Goal: Navigation & Orientation: Find specific page/section

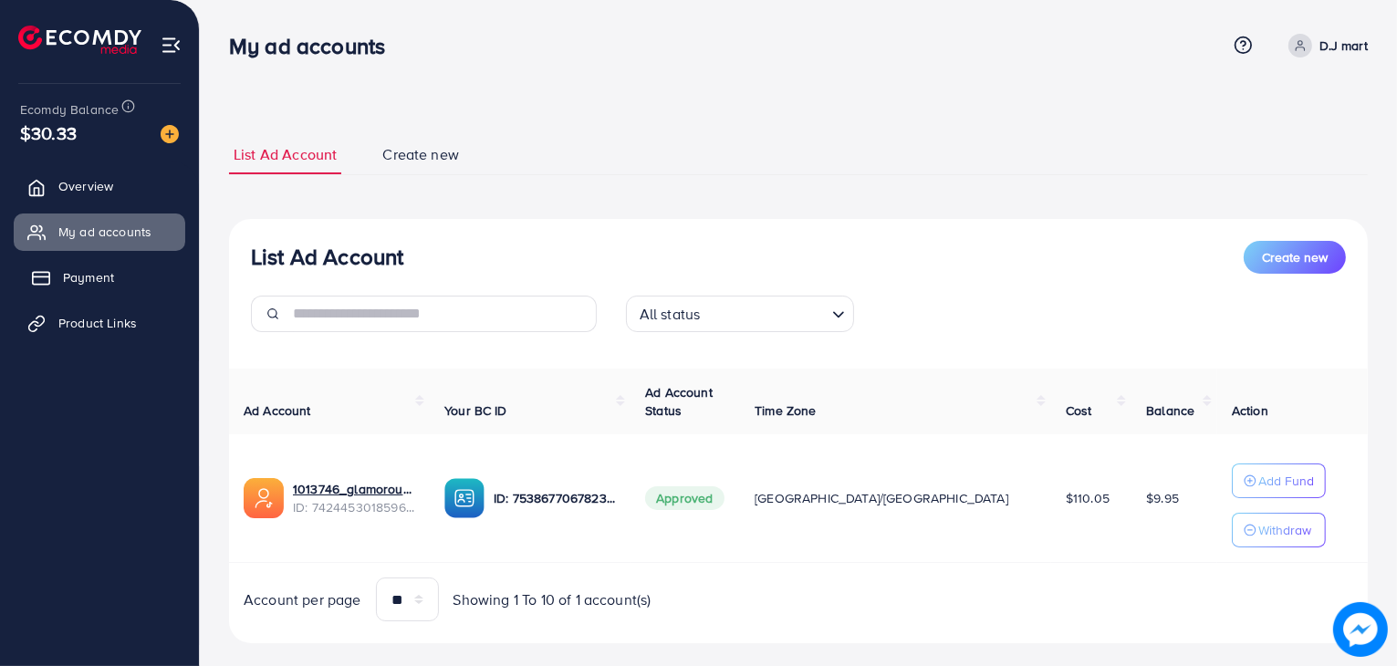
click at [93, 275] on span "Payment" at bounding box center [88, 277] width 51 height 18
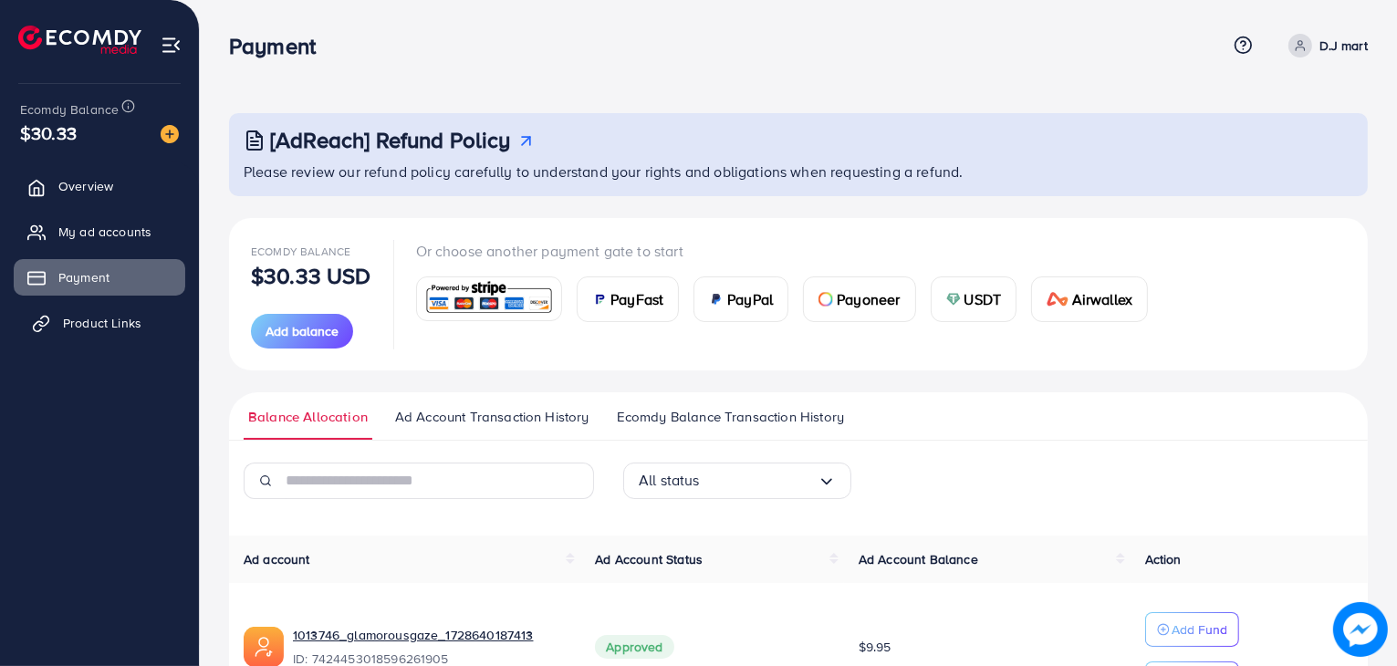
click at [139, 324] on span "Product Links" at bounding box center [102, 323] width 78 height 18
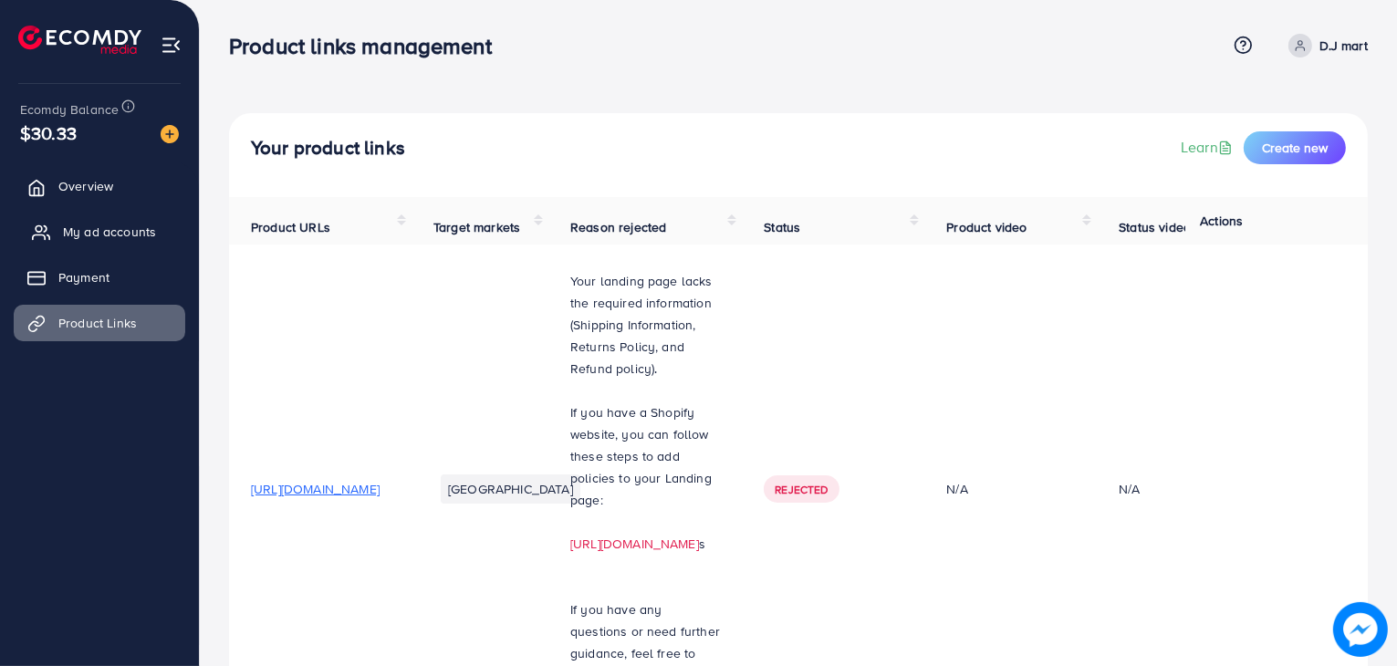
click at [113, 234] on span "My ad accounts" at bounding box center [109, 232] width 93 height 18
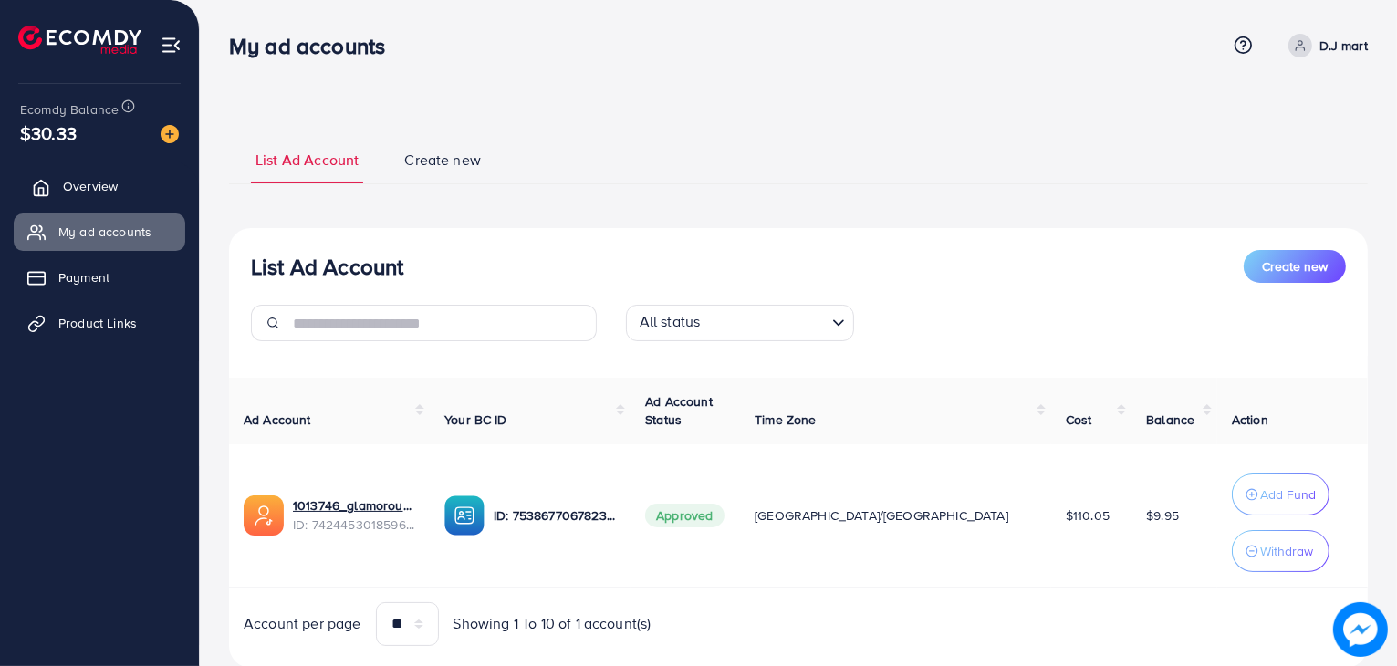
click at [123, 185] on link "Overview" at bounding box center [99, 186] width 171 height 36
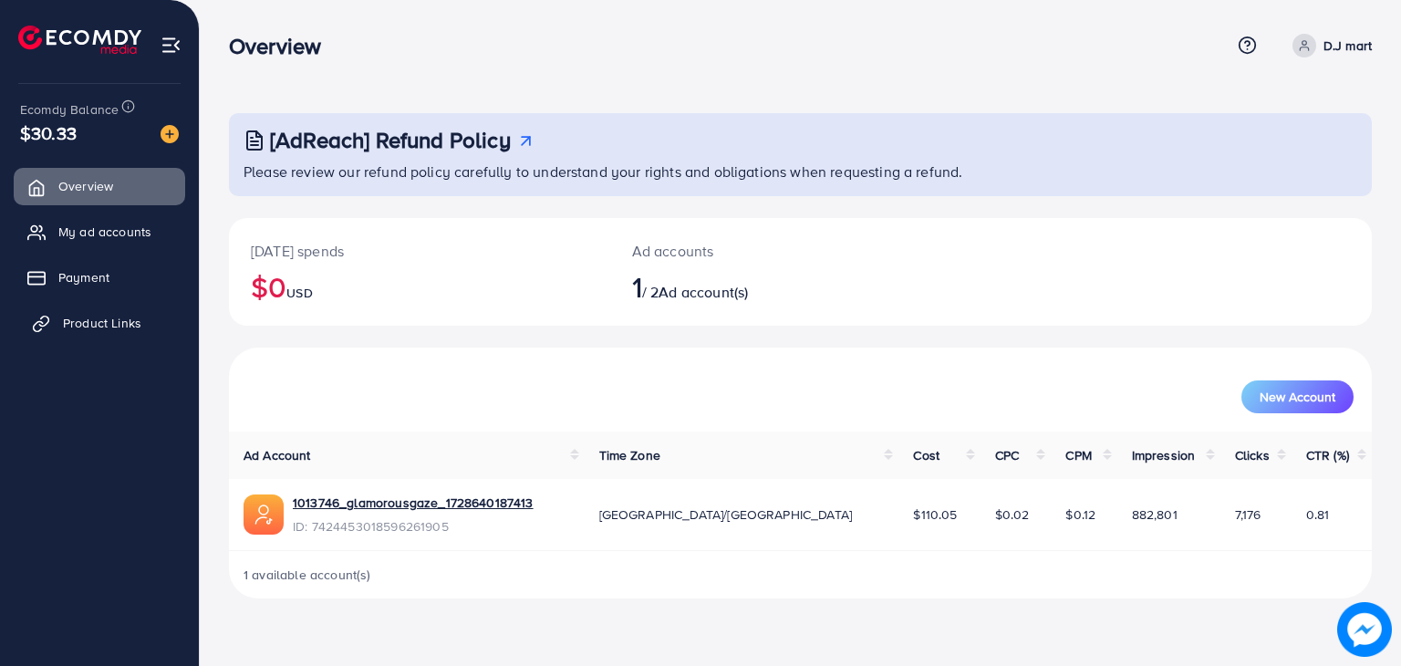
click at [114, 309] on link "Product Links" at bounding box center [99, 323] width 171 height 36
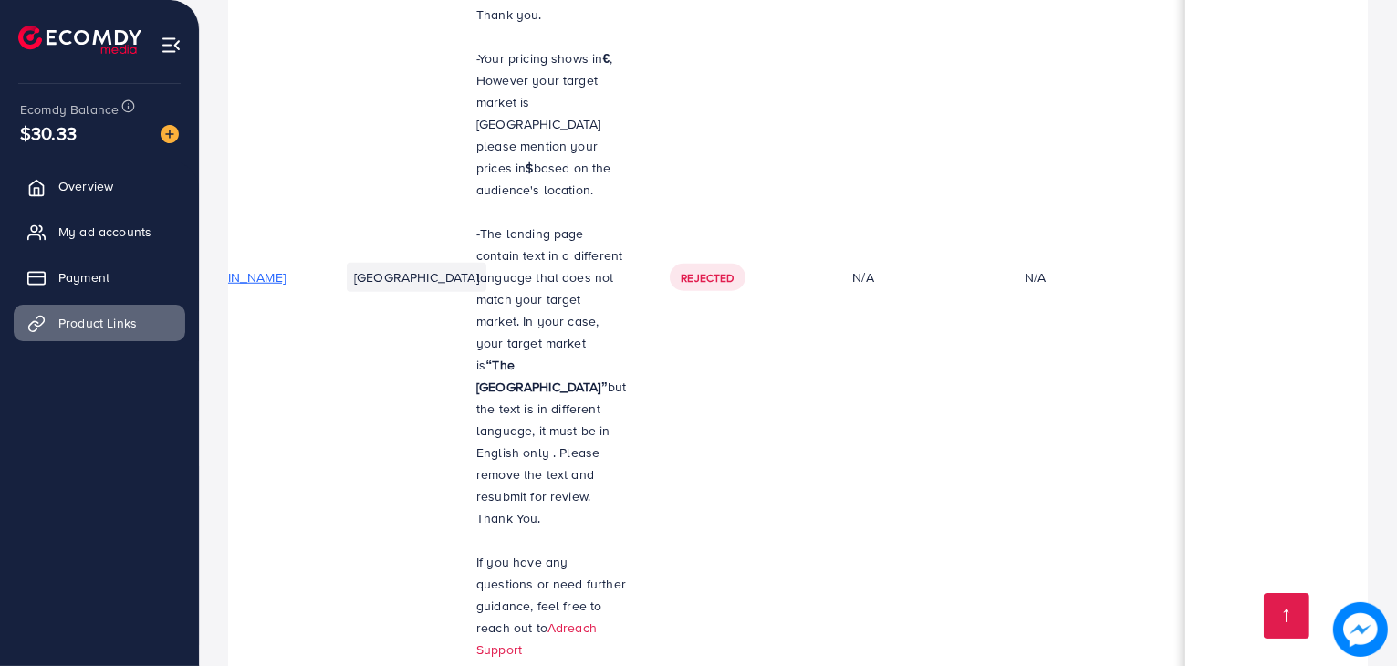
scroll to position [0, 401]
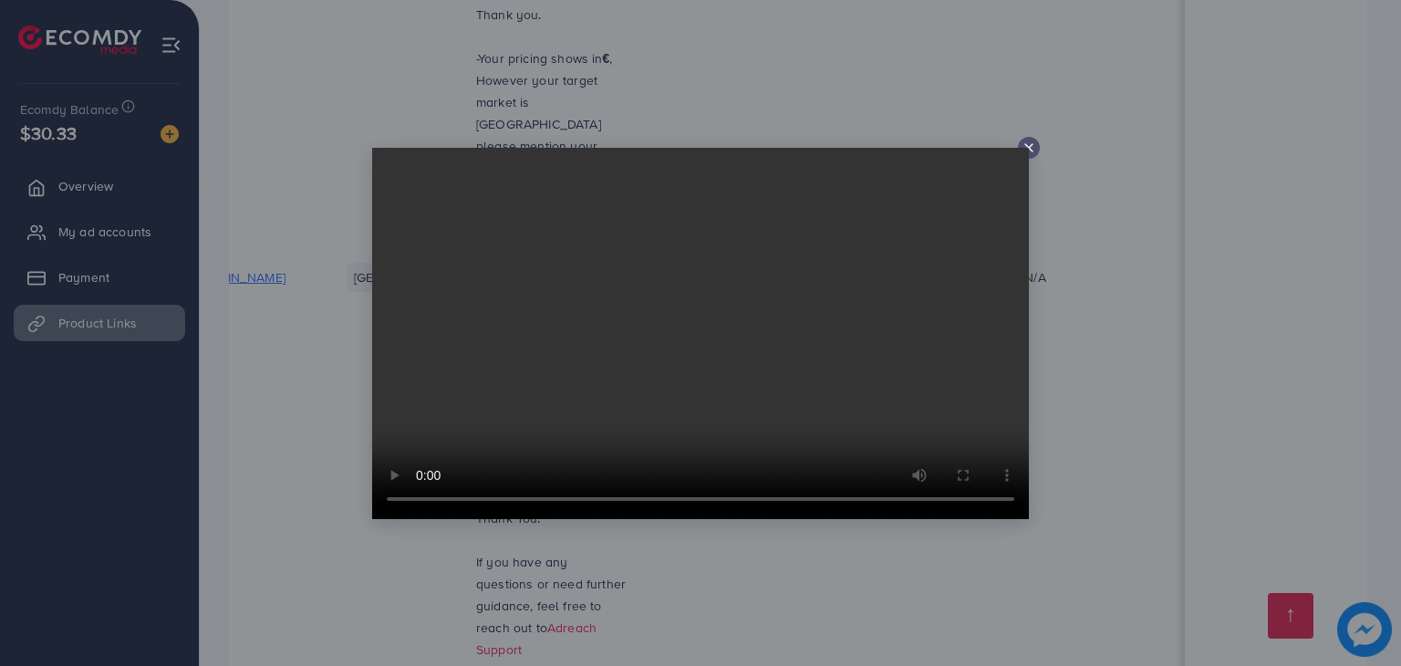
click at [1029, 149] on icon at bounding box center [1029, 147] width 15 height 15
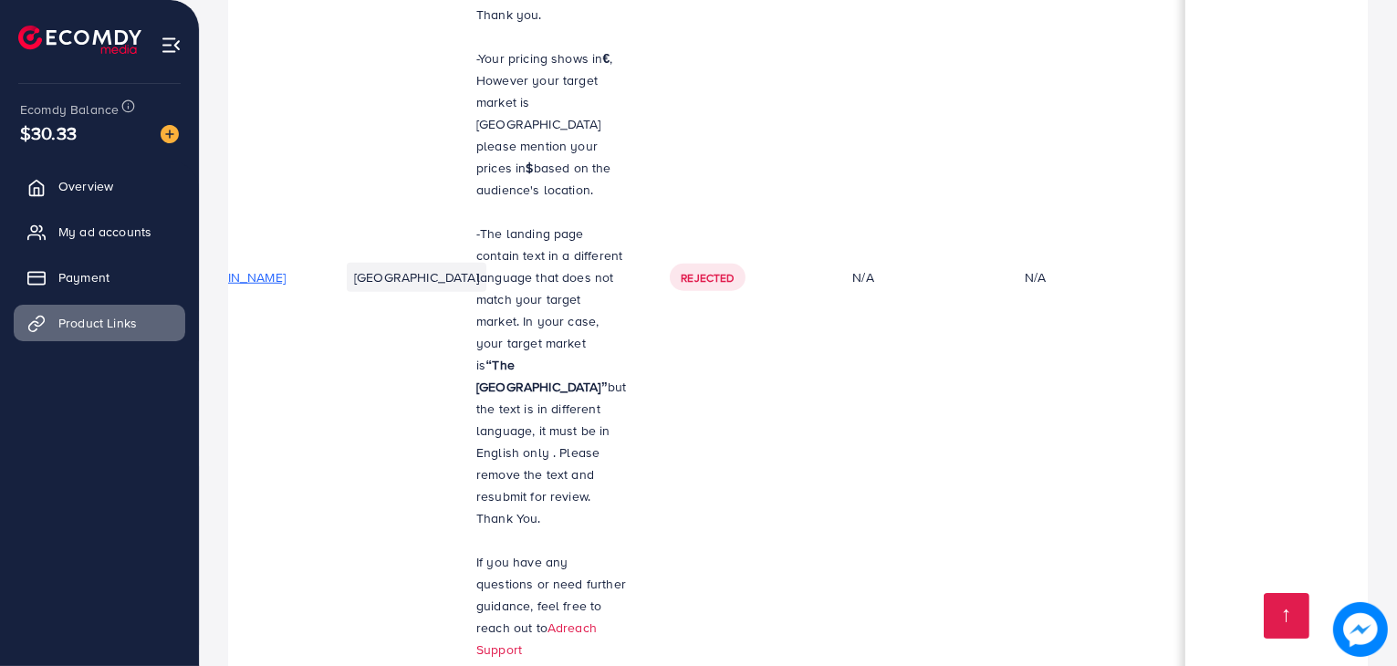
scroll to position [0, 0]
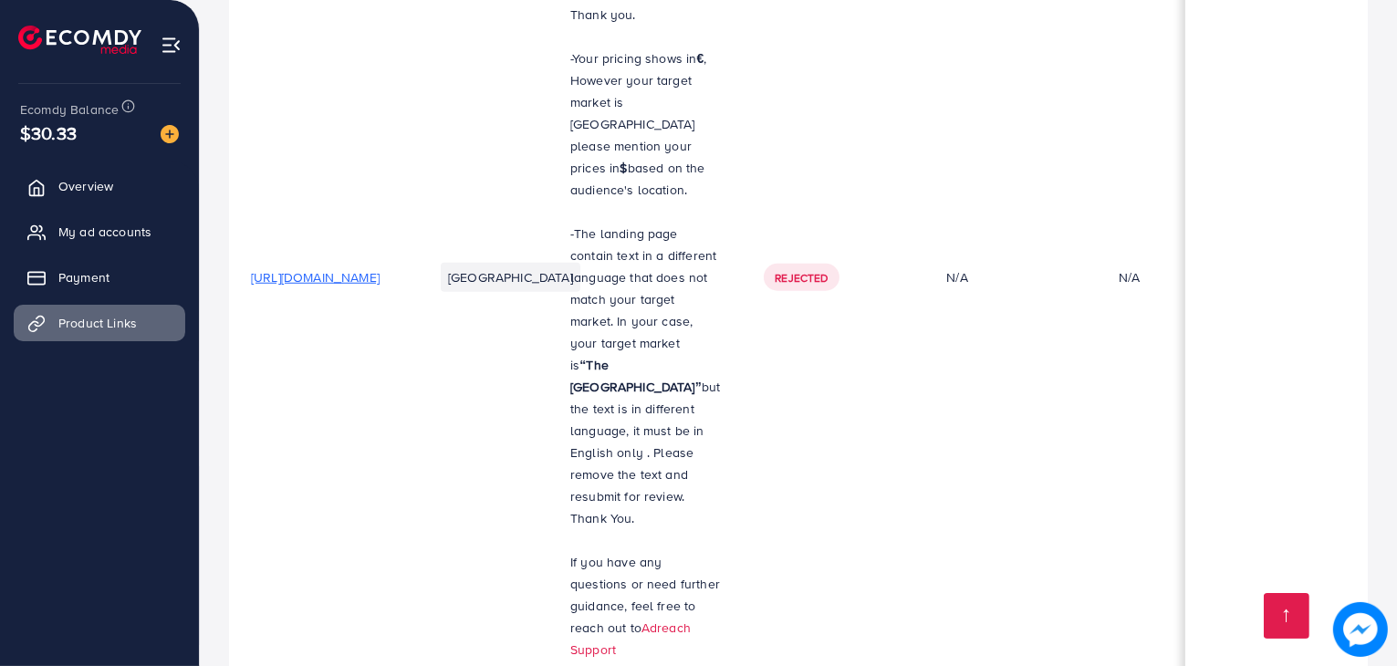
click at [411, 91] on td "[URL][DOMAIN_NAME]" at bounding box center [320, 278] width 182 height 818
